Goal: Find specific page/section: Find specific page/section

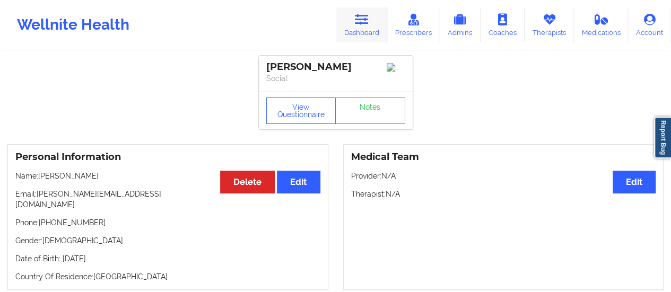
click at [346, 30] on link "Dashboard" at bounding box center [362, 24] width 51 height 35
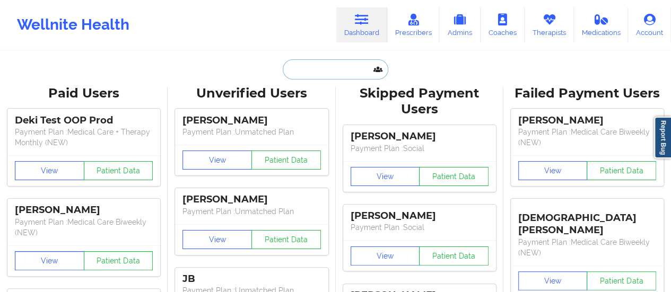
click at [314, 65] on input "text" at bounding box center [335, 69] width 105 height 20
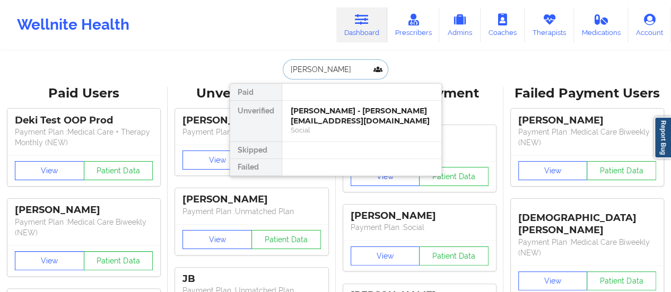
type input "[PERSON_NAME]"
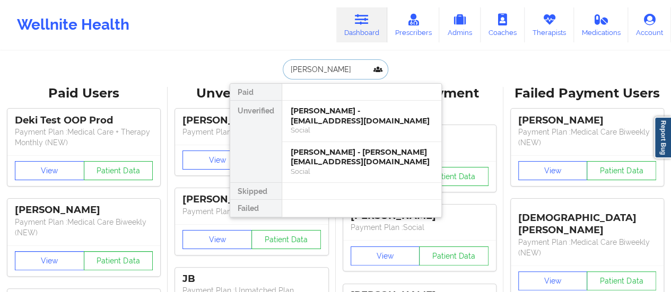
click at [322, 111] on div "[PERSON_NAME] - [EMAIL_ADDRESS][DOMAIN_NAME]" at bounding box center [362, 116] width 142 height 20
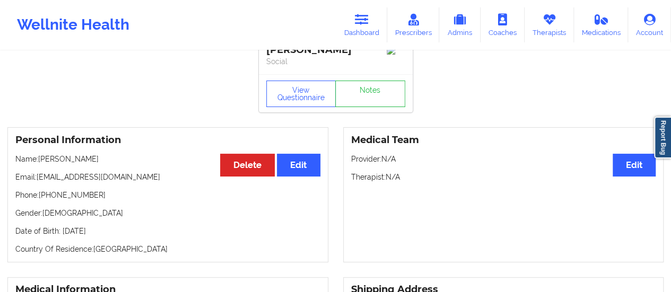
scroll to position [17, 0]
drag, startPoint x: 67, startPoint y: 162, endPoint x: 109, endPoint y: 162, distance: 42.5
click at [109, 162] on p "Name: [PERSON_NAME]" at bounding box center [167, 159] width 305 height 11
copy p "pierre"
click at [354, 20] on link "Dashboard" at bounding box center [362, 24] width 51 height 35
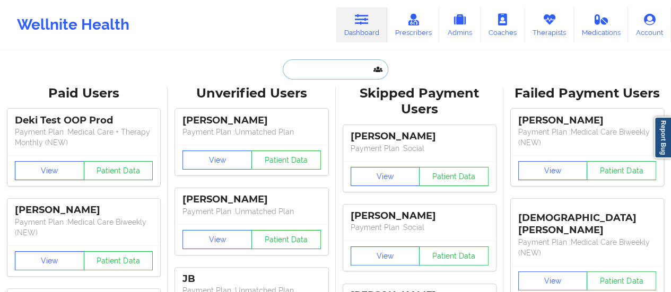
click at [320, 66] on input "text" at bounding box center [335, 69] width 105 height 20
paste input "[EMAIL_ADDRESS][DOMAIN_NAME]"
type input "[EMAIL_ADDRESS][DOMAIN_NAME]"
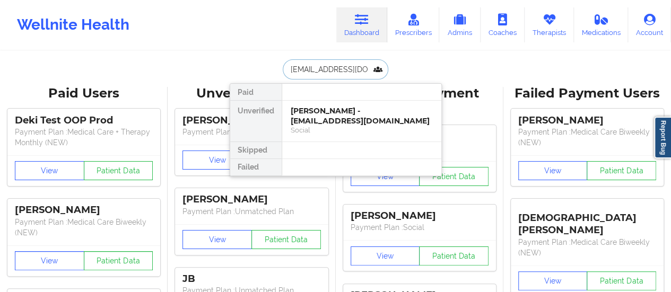
click at [345, 113] on div "[PERSON_NAME] - [EMAIL_ADDRESS][DOMAIN_NAME]" at bounding box center [362, 116] width 142 height 20
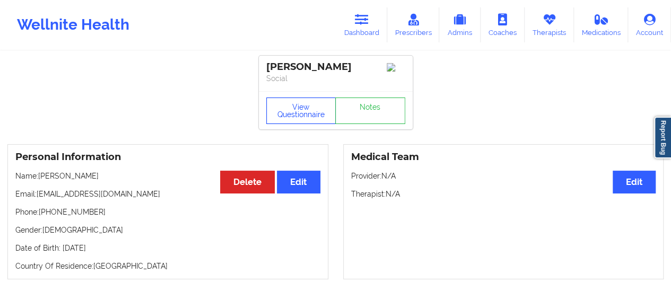
click at [290, 111] on button "View Questionnaire" at bounding box center [301, 111] width 70 height 27
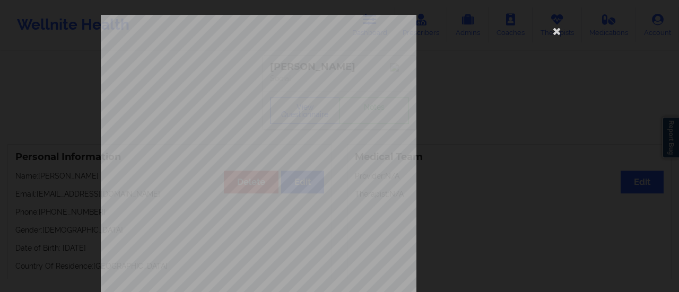
scroll to position [213, 0]
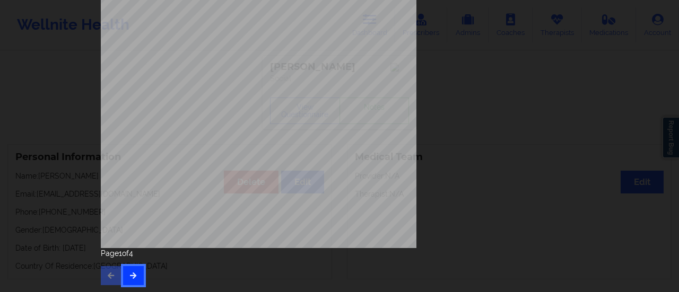
click at [140, 267] on button "button" at bounding box center [133, 275] width 21 height 19
click at [135, 271] on button "button" at bounding box center [133, 275] width 21 height 19
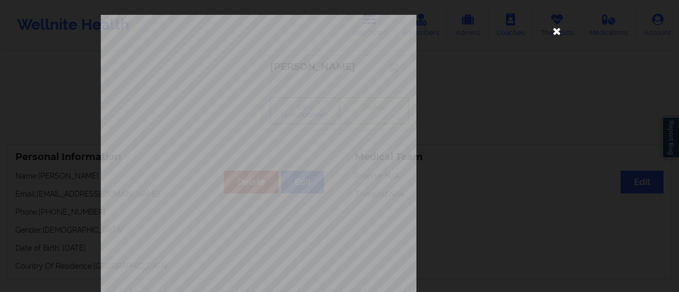
drag, startPoint x: 555, startPoint y: 40, endPoint x: 554, endPoint y: 29, distance: 10.7
click at [554, 29] on div "commercial Insurance Member ID for patient 36882344 Insurance company name deta…" at bounding box center [340, 257] width 478 height 484
click at [554, 29] on icon at bounding box center [557, 30] width 17 height 17
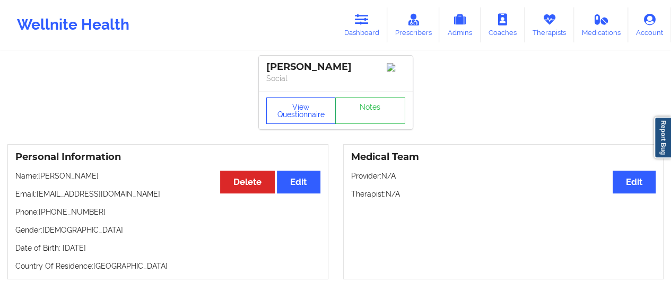
click at [285, 108] on button "View Questionnaire" at bounding box center [301, 111] width 70 height 27
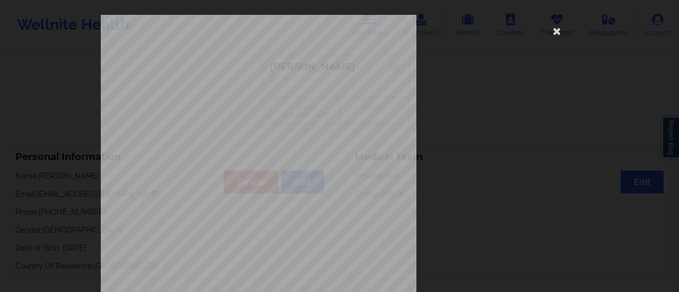
scroll to position [213, 0]
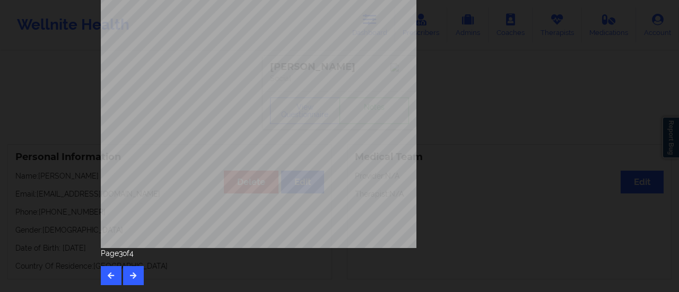
click at [141, 276] on div "Page 3 of 4" at bounding box center [340, 266] width 478 height 37
click at [135, 276] on icon "button" at bounding box center [133, 275] width 9 height 6
click at [115, 275] on button "button" at bounding box center [111, 275] width 21 height 19
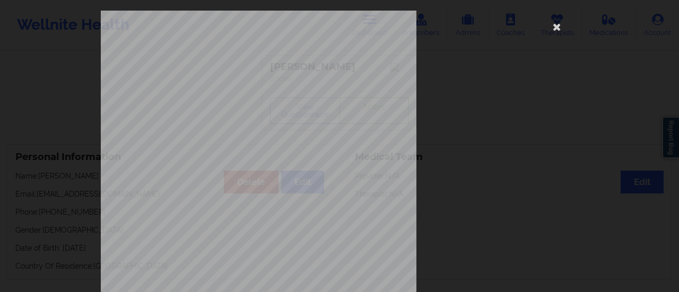
scroll to position [3, 0]
